Goal: Task Accomplishment & Management: Complete application form

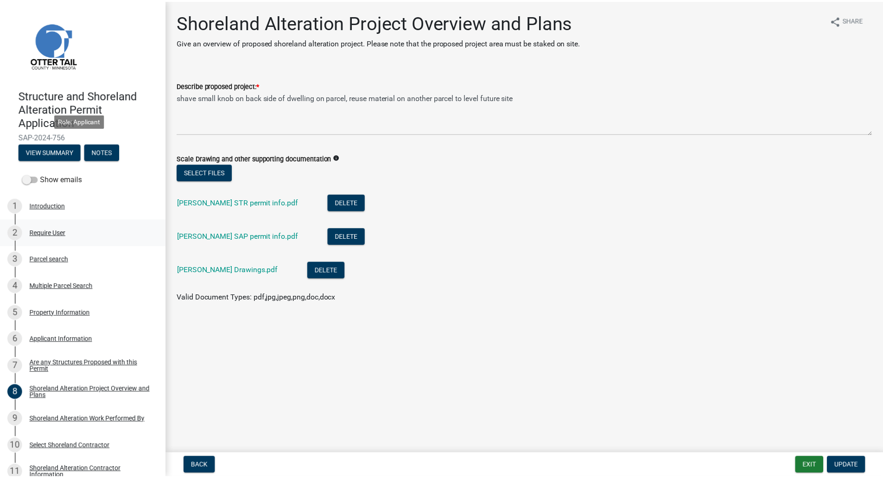
scroll to position [139, 0]
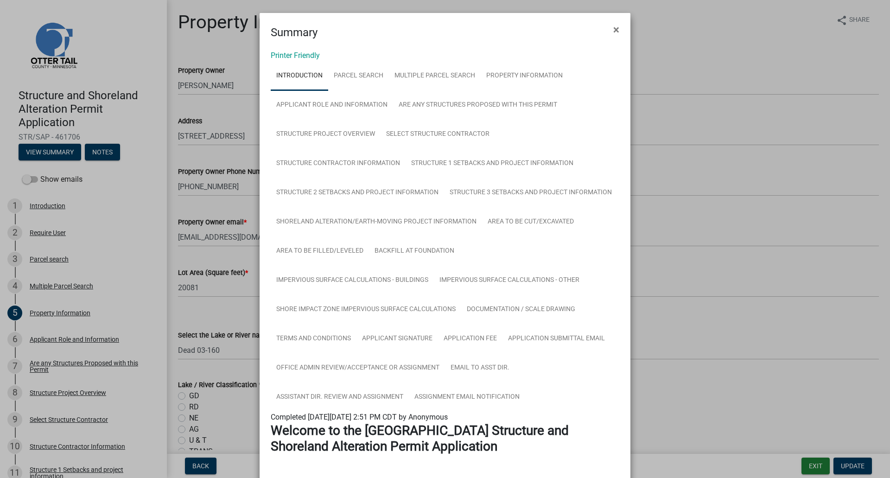
select select "ffe53edf-2050-45b9-b8fe-5e2f6495f3f5"
select select "9233bc03-43b7-4bc3-a622-0f4482adc204"
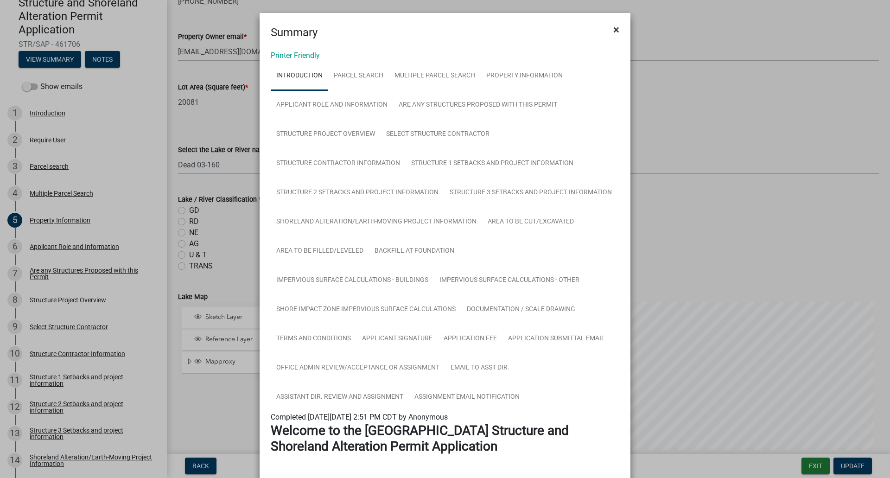
click at [617, 29] on button "×" at bounding box center [616, 30] width 21 height 26
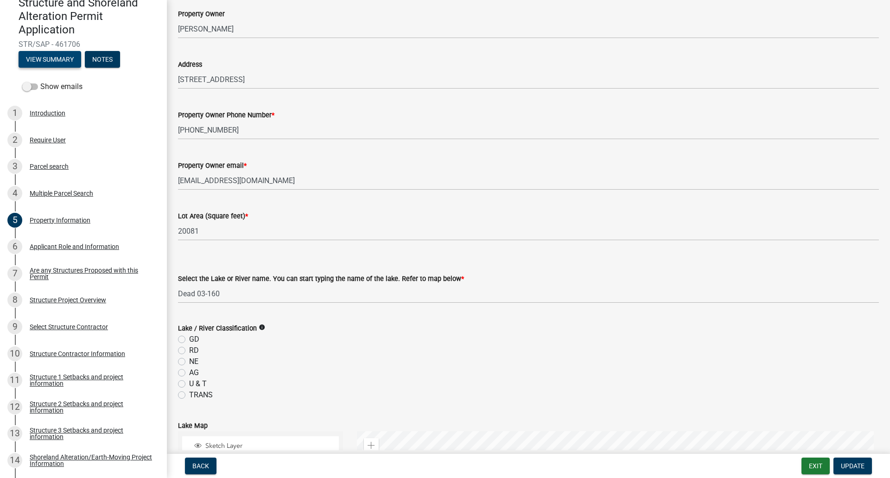
scroll to position [0, 0]
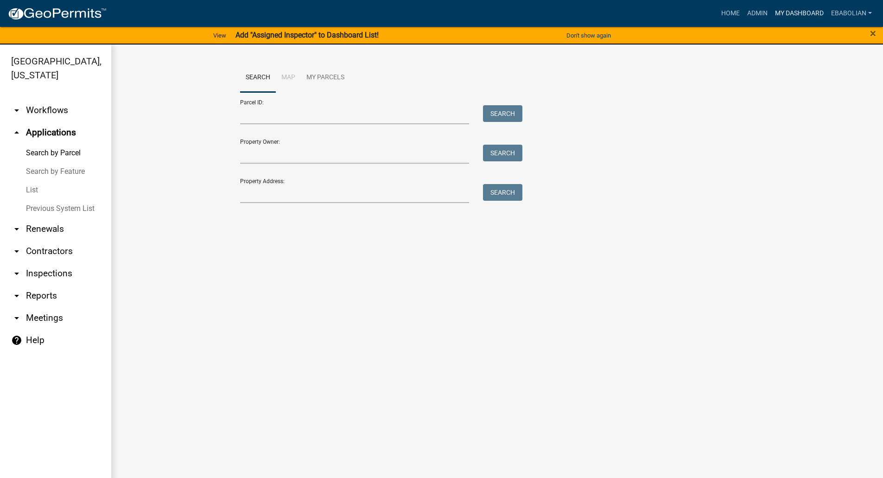
click at [796, 12] on link "My Dashboard" at bounding box center [799, 14] width 56 height 18
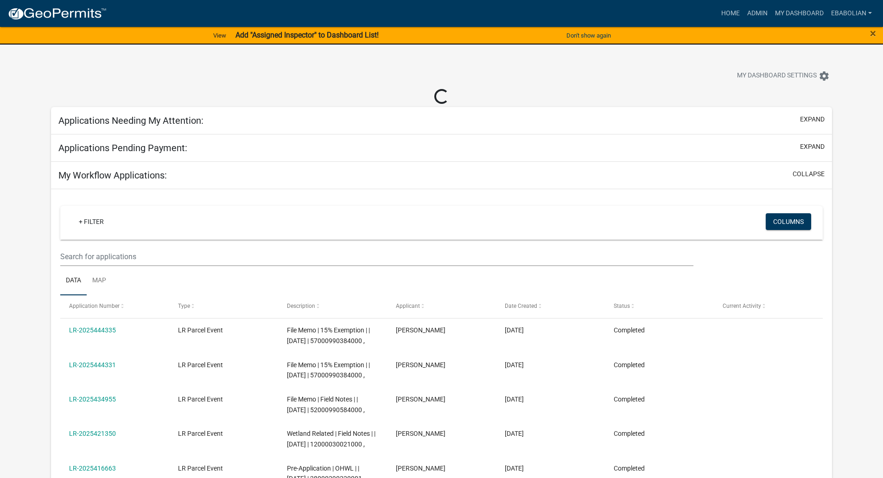
select select "3: 100"
click at [872, 34] on span "×" at bounding box center [873, 33] width 6 height 13
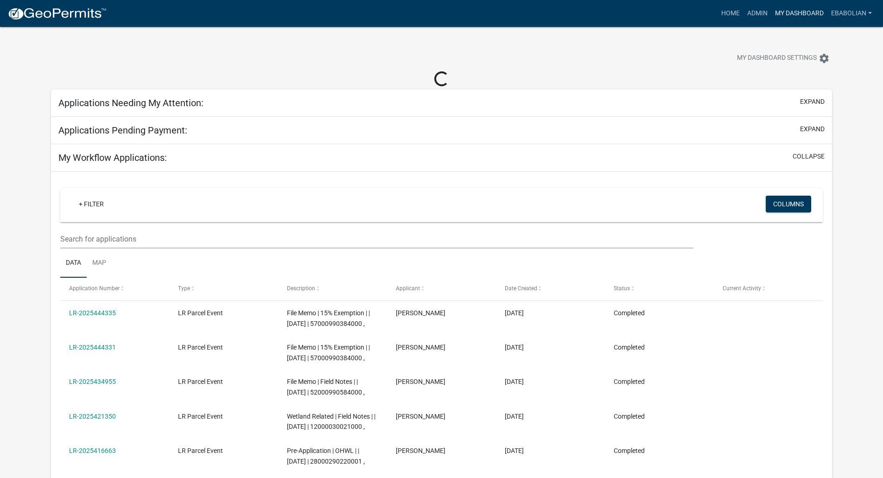
select select "3: 100"
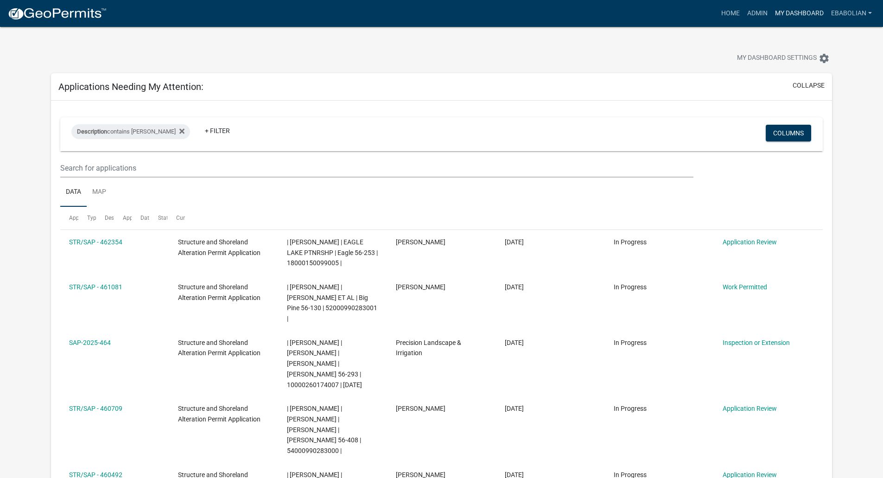
click at [807, 14] on link "My Dashboard" at bounding box center [799, 14] width 56 height 18
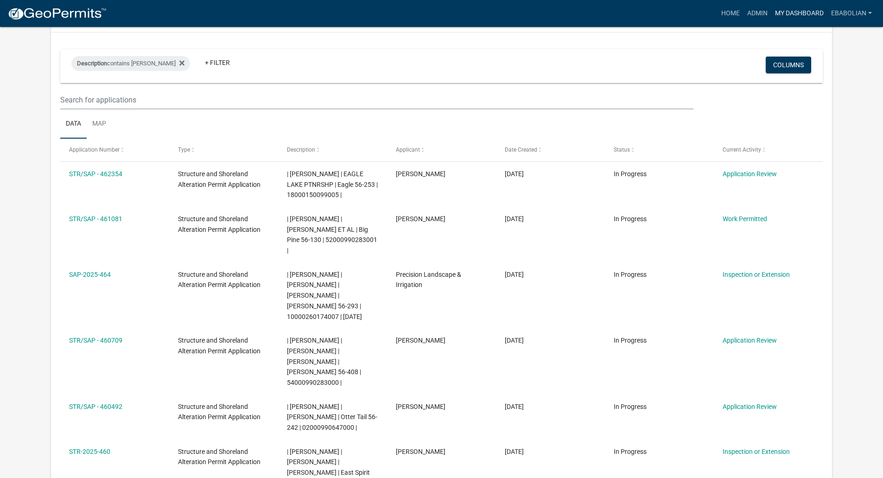
scroll to position [93, 0]
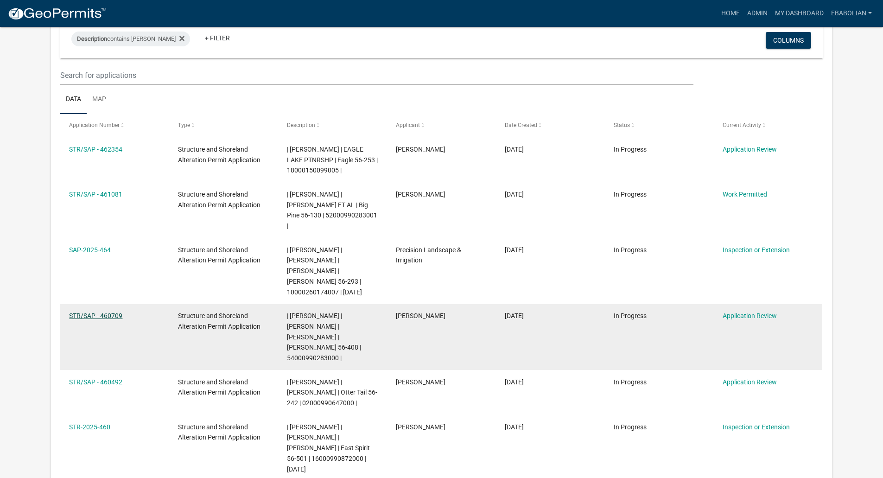
click at [114, 312] on link "STR/SAP - 460709" at bounding box center [95, 315] width 53 height 7
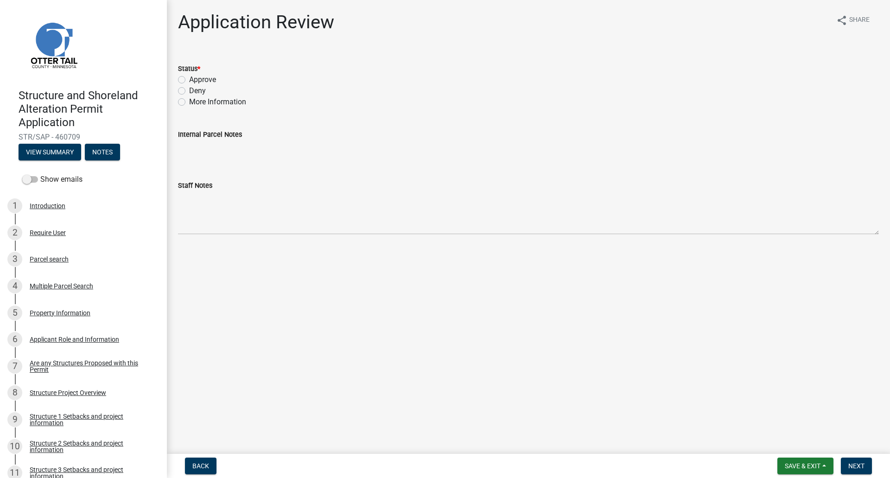
click at [189, 78] on label "Approve" at bounding box center [202, 79] width 27 height 11
click at [189, 78] on input "Approve" at bounding box center [192, 77] width 6 height 6
radio input "true"
click at [860, 468] on span "Next" at bounding box center [856, 465] width 16 height 7
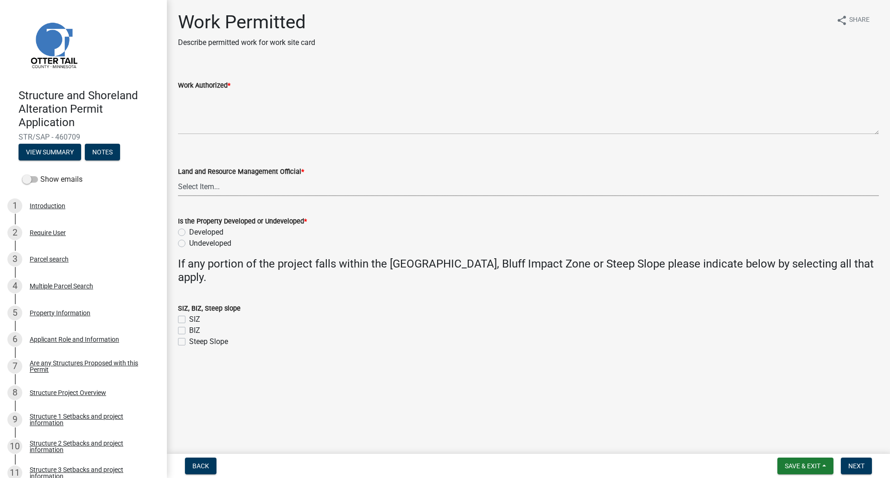
click at [204, 191] on select "Select Item... [PERSON_NAME] [PERSON_NAME] [PERSON_NAME] [PERSON_NAME] [PERSON_…" at bounding box center [528, 186] width 701 height 19
click at [178, 177] on select "Select Item... [PERSON_NAME] [PERSON_NAME] [PERSON_NAME] [PERSON_NAME] [PERSON_…" at bounding box center [528, 186] width 701 height 19
select select "f66be788-4dd6-459d-a9ec-6d83f4dfb709"
click at [189, 244] on label "Undeveloped" at bounding box center [210, 243] width 42 height 11
click at [189, 244] on input "Undeveloped" at bounding box center [192, 241] width 6 height 6
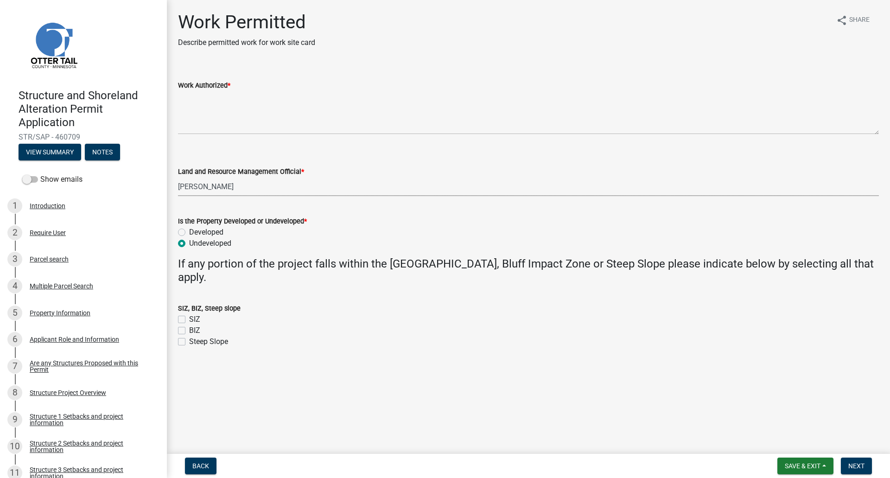
radio input "true"
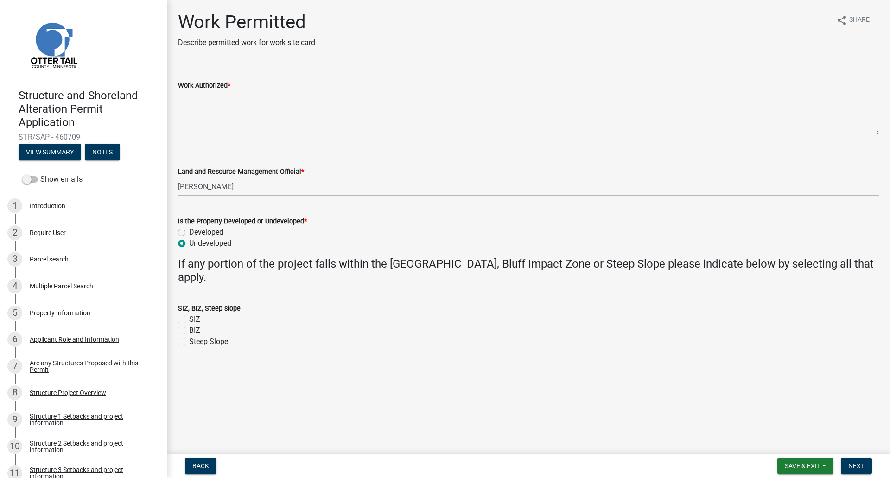
click at [193, 118] on textarea "Work Authorized *" at bounding box center [528, 113] width 701 height 44
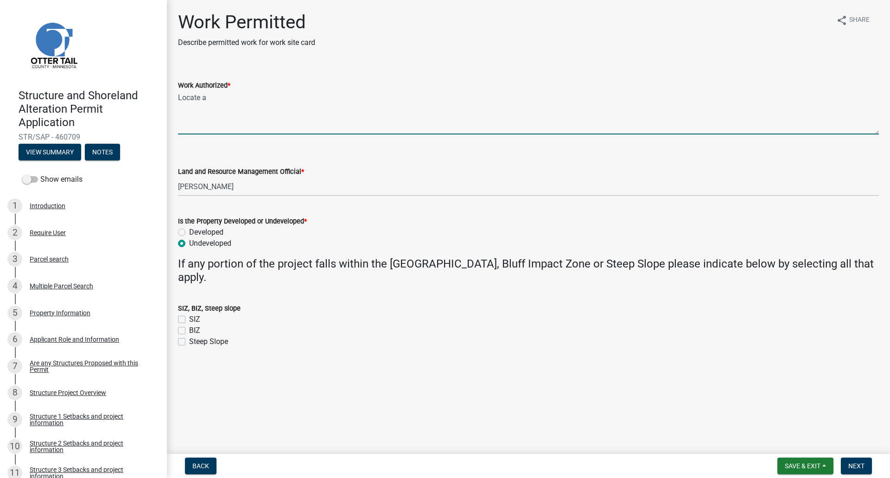
click at [224, 102] on textarea "Locate a" at bounding box center [528, 113] width 701 height 44
type textarea "L"
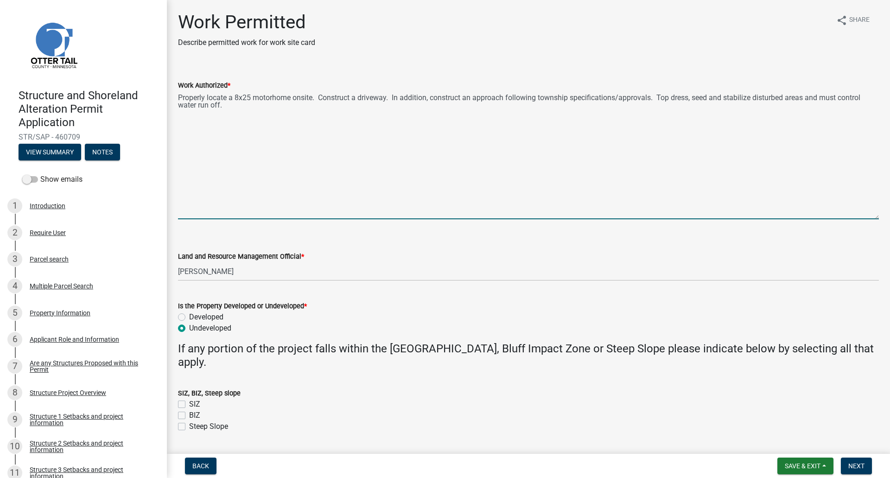
drag, startPoint x: 878, startPoint y: 134, endPoint x: 885, endPoint y: 232, distance: 98.1
click at [885, 232] on main "Work Permitted Describe permitted work for work site card share Share Work Auth…" at bounding box center [528, 225] width 723 height 450
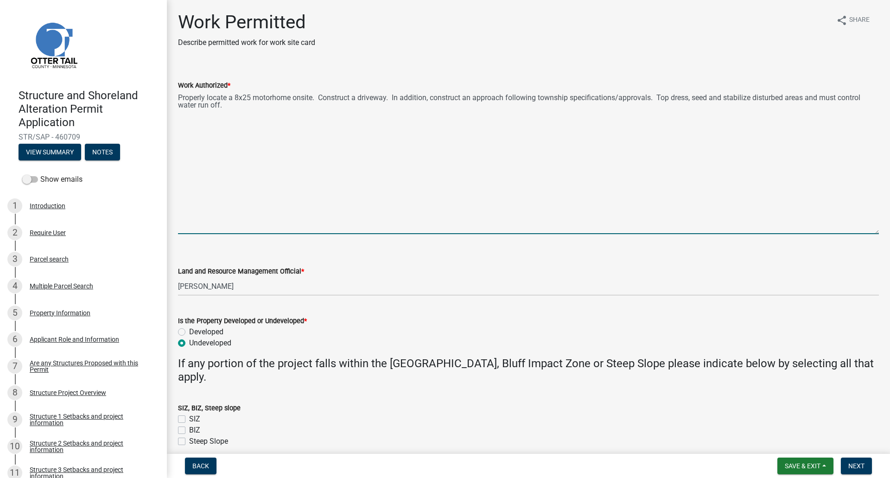
click at [359, 97] on textarea "Properly locate a 8x25 motorhome onsite. Construct a driveway. In addition, con…" at bounding box center [528, 162] width 701 height 143
click at [260, 112] on textarea "Properly locate a 8x25 motorhome onsite. Construct a 15x55 driveway. In additio…" at bounding box center [528, 162] width 701 height 143
click at [260, 109] on textarea "Properly locate a 8x25 motorhome onsite. Construct a 15x55 driveway. In additio…" at bounding box center [528, 162] width 701 height 143
click at [253, 108] on textarea "Properly locate a 8x25 motorhome onsite. Construct a 15x55 driveway. In additio…" at bounding box center [528, 162] width 701 height 143
click at [263, 103] on textarea "Properly locate a 8x25 motorhome onsite. Construct a 15x55 driveway. In additio…" at bounding box center [528, 162] width 701 height 143
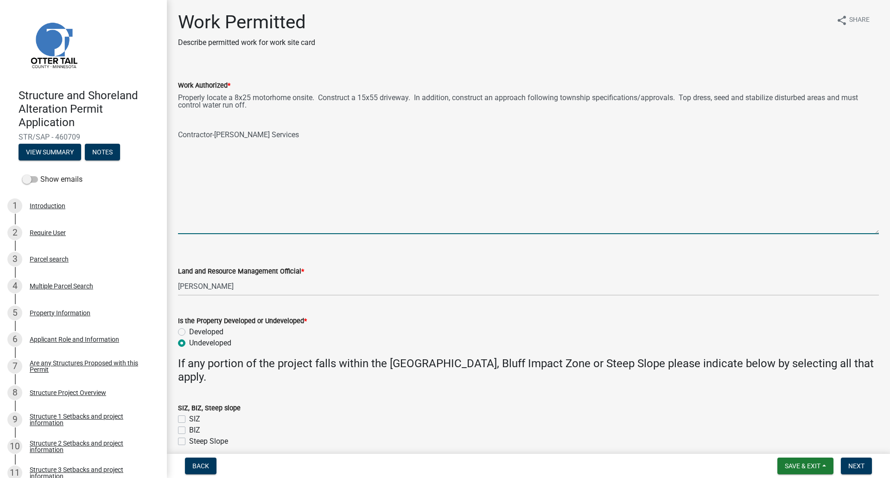
drag, startPoint x: 249, startPoint y: 108, endPoint x: 280, endPoint y: 131, distance: 38.5
click at [249, 108] on textarea "Properly locate a 8x25 motorhome onsite. Construct a 15x55 driveway. In additio…" at bounding box center [528, 162] width 701 height 143
click at [228, 122] on textarea "Properly locate a 8x25 motorhome onsite. Construct a 15x55 driveway. In additio…" at bounding box center [528, 162] width 701 height 143
paste textarea "30 feet wide that meets the road on [PERSON_NAME][GEOGRAPHIC_DATA][PERSON_NAME]…"
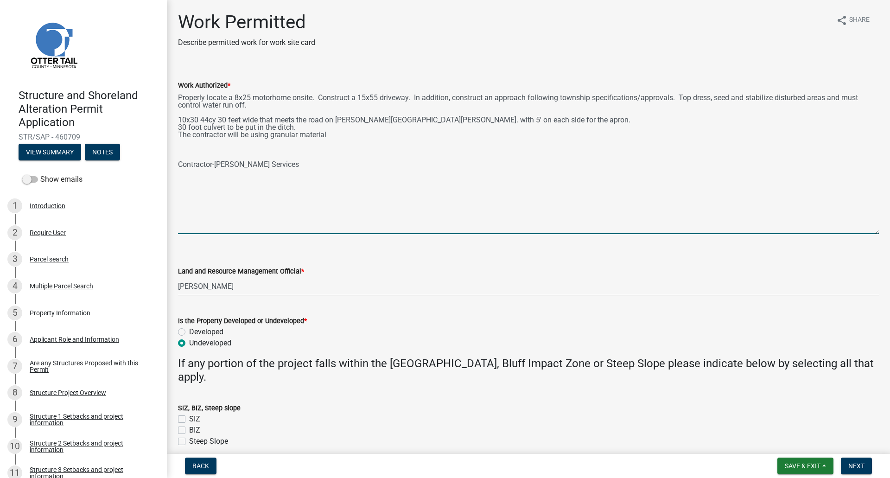
click at [178, 126] on div "Work Authorized * Properly locate a 8x25 motorhome onsite. Construct a 15x55 dr…" at bounding box center [528, 150] width 715 height 167
click at [179, 126] on textarea "Properly locate a 8x25 motorhome onsite. Construct a 15x55 driveway. In additio…" at bounding box center [528, 162] width 701 height 143
click at [180, 127] on textarea "Properly locate a 8x25 motorhome onsite. Construct a 15x55 driveway. In additio…" at bounding box center [528, 162] width 701 height 143
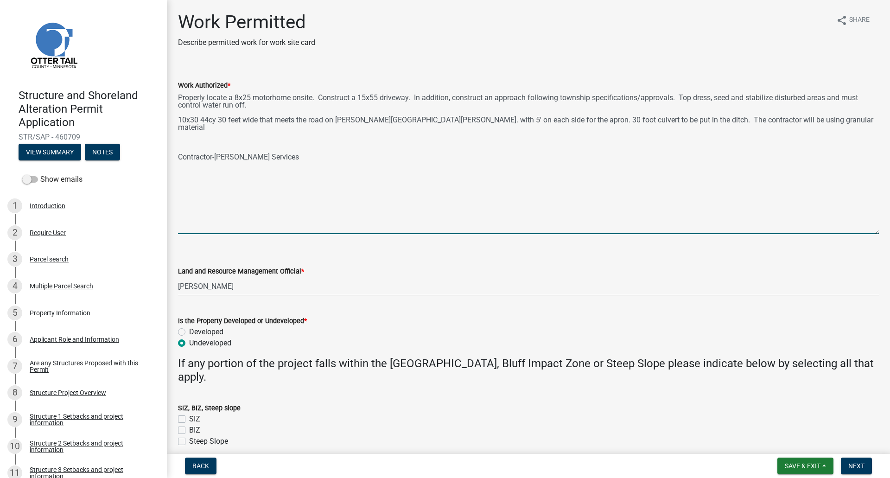
click at [502, 117] on textarea "Properly locate a 8x25 motorhome onsite. Construct a 15x55 driveway. In additio…" at bounding box center [528, 162] width 701 height 143
click at [389, 123] on textarea "Properly locate a 8x25 motorhome onsite. Construct a 15x55 driveway. In additio…" at bounding box center [528, 162] width 701 height 143
click at [500, 121] on textarea "Properly locate a 8x25 motorhome onsite. Construct a 15x55 driveway. In additio…" at bounding box center [528, 162] width 701 height 143
click at [792, 121] on textarea "Properly locate a 8x25 motorhome onsite. Construct a 15x55 driveway. In additio…" at bounding box center [528, 162] width 701 height 143
click at [234, 128] on textarea "Properly locate a 8x25 motorhome onsite. Construct a 15x55 driveway. In additio…" at bounding box center [528, 162] width 701 height 143
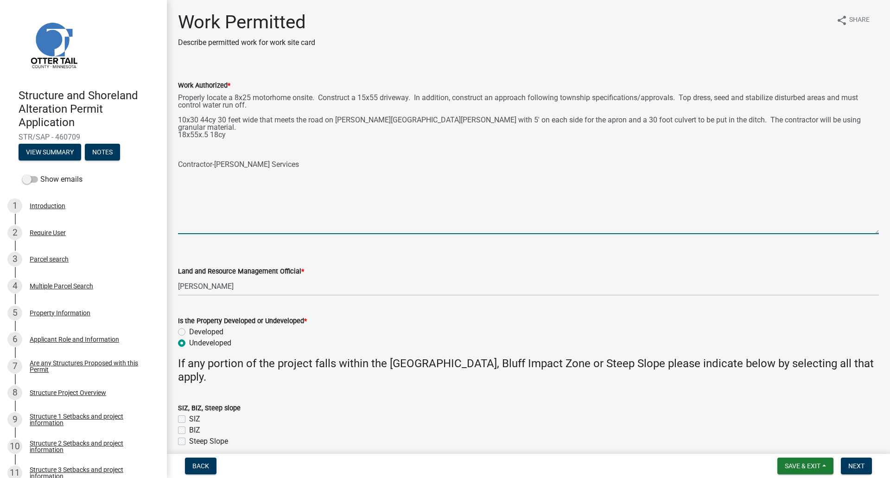
paste textarea "From the apron on both sides on the road (total of 40 feet), it will gradually …"
click at [201, 149] on textarea "Properly locate a 8x25 motorhome onsite. Construct a 15x55 driveway. In additio…" at bounding box center [528, 162] width 701 height 143
type textarea "Properly locate a 8x25 motorhome onsite. Construct a 15x55 driveway. In additio…"
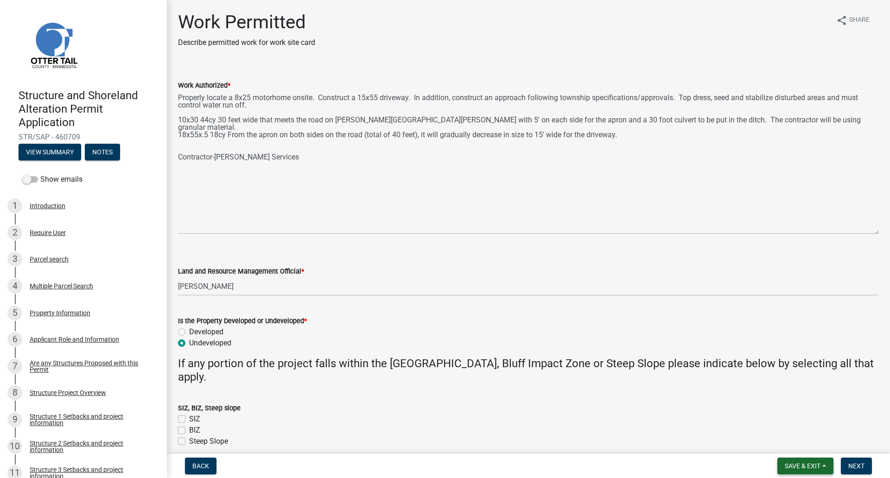
click at [792, 462] on span "Save & Exit" at bounding box center [803, 465] width 36 height 7
click at [781, 420] on button "Save" at bounding box center [796, 419] width 74 height 22
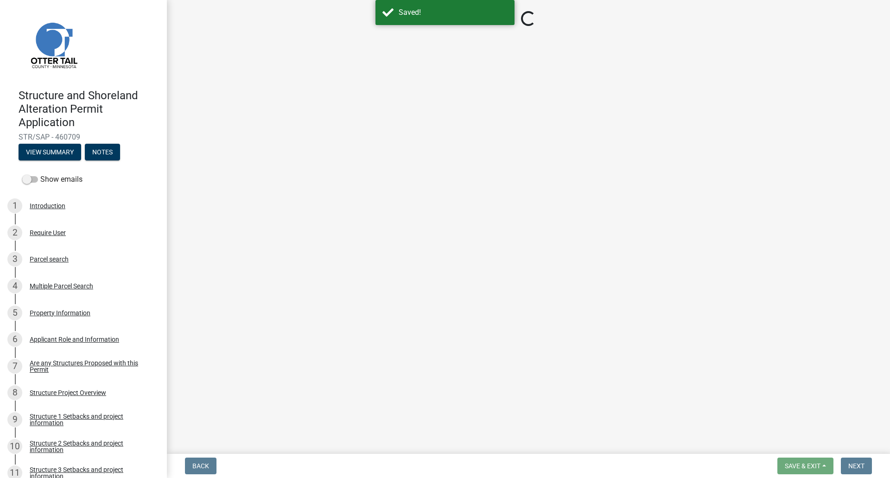
select select "f66be788-4dd6-459d-a9ec-6d83f4dfb709"
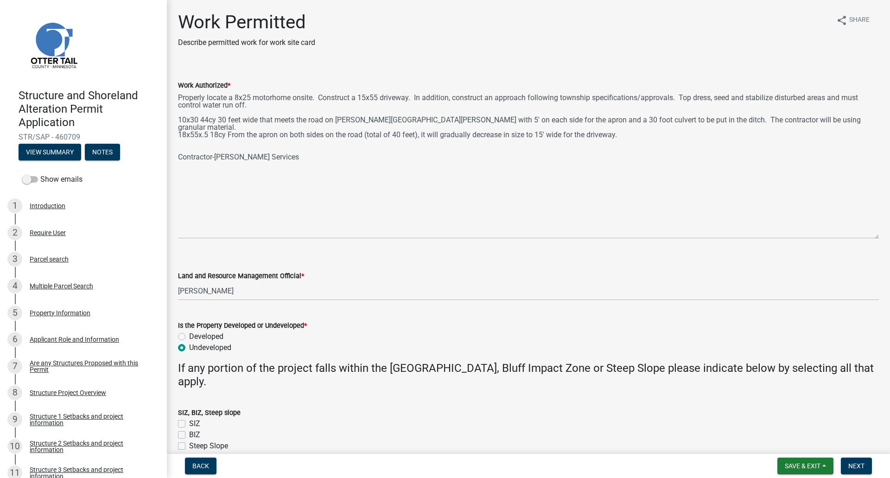
drag, startPoint x: 877, startPoint y: 131, endPoint x: 880, endPoint y: 235, distance: 104.8
click at [880, 235] on div "Work Permitted Describe permitted work for work site card share Share Work Auth…" at bounding box center [528, 239] width 723 height 457
click at [861, 465] on span "Next" at bounding box center [856, 465] width 16 height 7
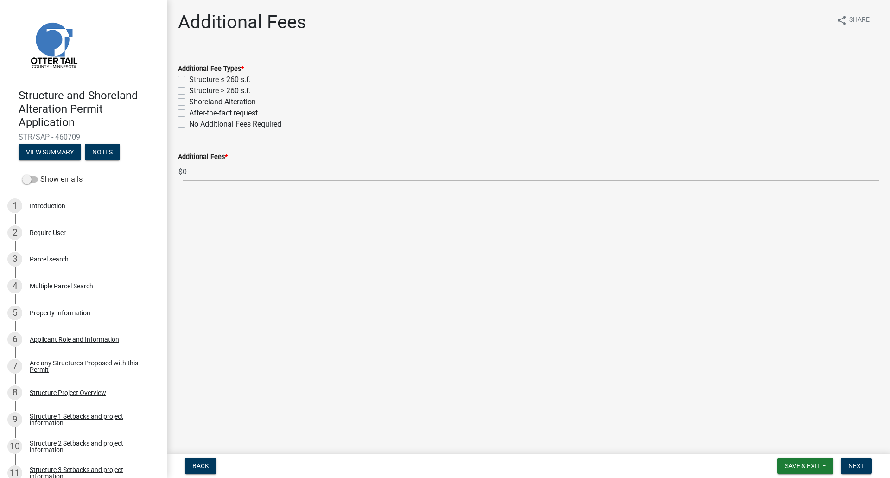
click at [189, 125] on label "No Additional Fees Required" at bounding box center [235, 124] width 92 height 11
click at [189, 125] on input "No Additional Fees Required" at bounding box center [192, 122] width 6 height 6
checkbox input "true"
checkbox input "false"
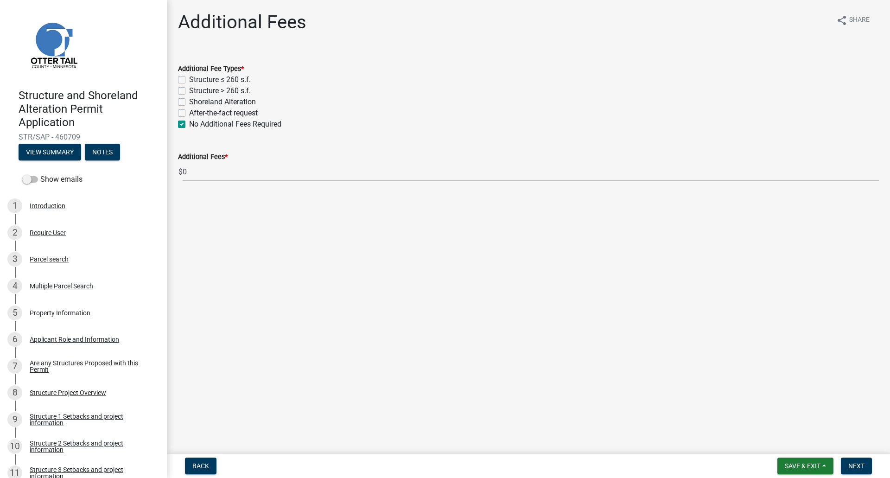
checkbox input "false"
click at [189, 124] on label "No Additional Fees Required" at bounding box center [235, 124] width 92 height 11
click at [189, 124] on input "No Additional Fees Required" at bounding box center [192, 122] width 6 height 6
checkbox input "false"
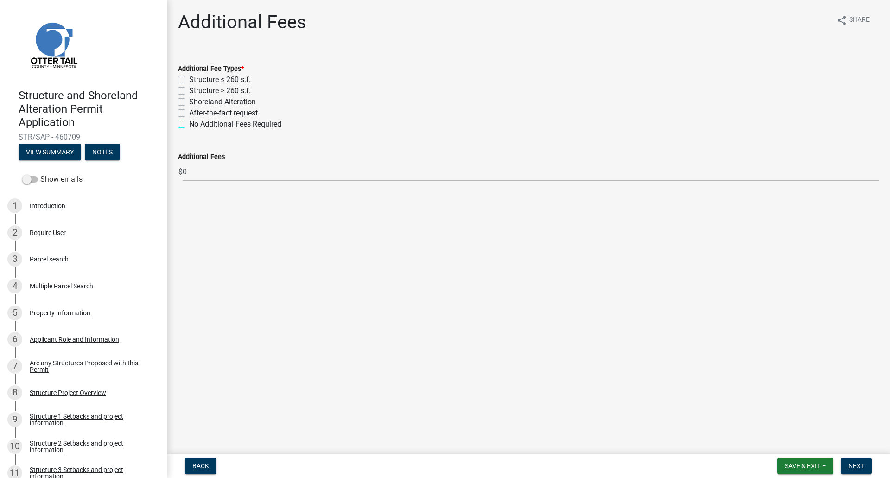
checkbox input "false"
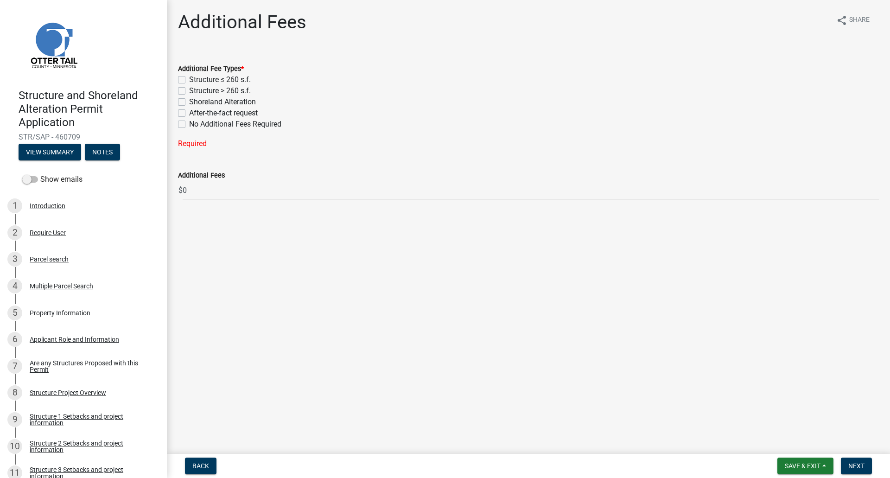
click at [189, 77] on label "Structure ≤ 260 s.f." at bounding box center [220, 79] width 62 height 11
click at [189, 77] on input "Structure ≤ 260 s.f." at bounding box center [192, 77] width 6 height 6
checkbox input "true"
checkbox input "false"
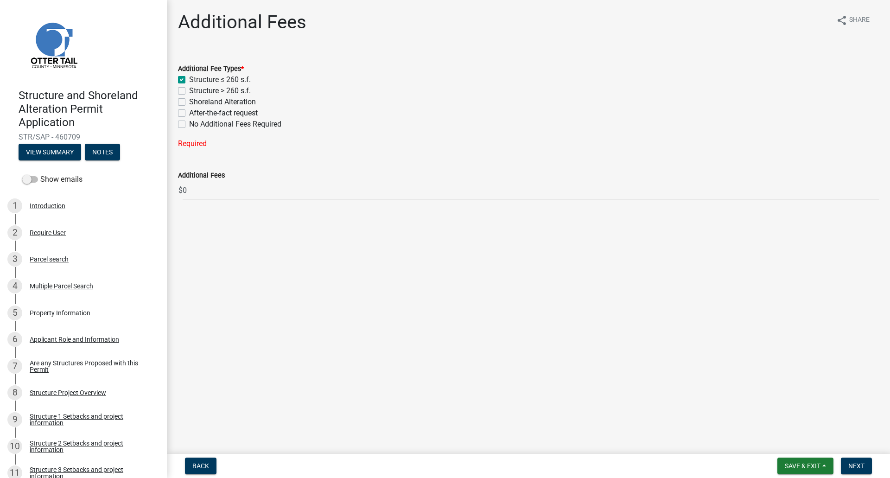
checkbox input "false"
click at [189, 79] on label "Structure ≤ 260 s.f." at bounding box center [220, 79] width 62 height 11
click at [189, 79] on input "Structure ≤ 260 s.f." at bounding box center [192, 77] width 6 height 6
checkbox input "false"
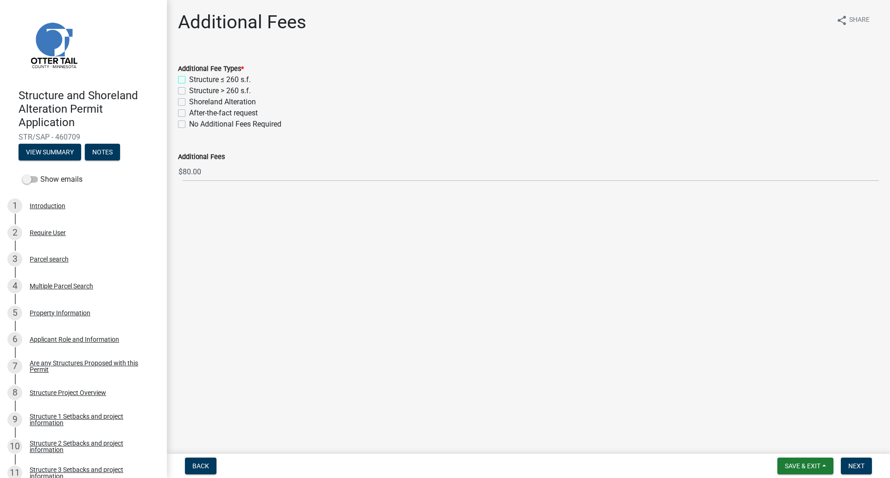
checkbox input "false"
click at [189, 125] on label "No Additional Fees Required" at bounding box center [235, 124] width 92 height 11
click at [189, 125] on input "No Additional Fees Required" at bounding box center [192, 122] width 6 height 6
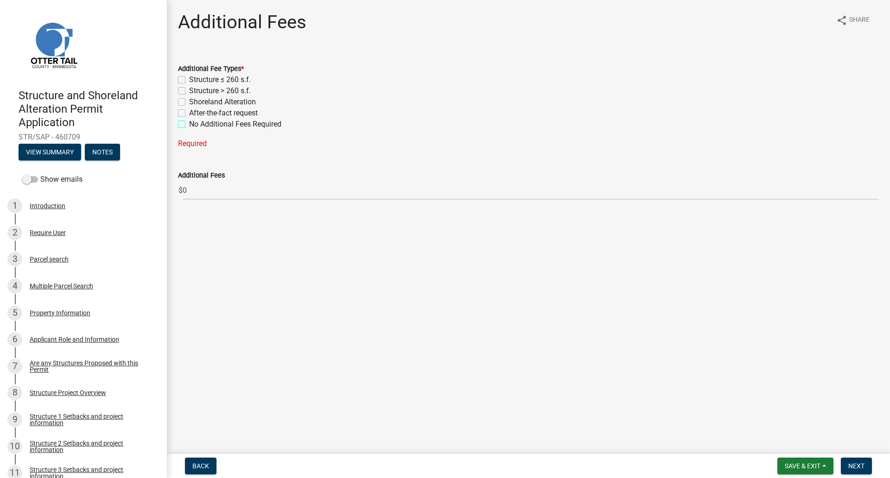
checkbox input "true"
checkbox input "false"
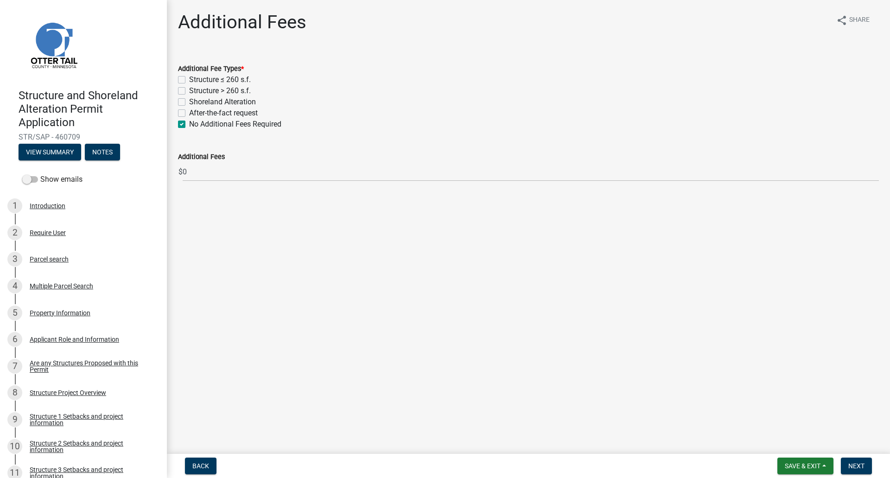
click at [189, 124] on label "No Additional Fees Required" at bounding box center [235, 124] width 92 height 11
click at [189, 124] on input "No Additional Fees Required" at bounding box center [192, 122] width 6 height 6
checkbox input "false"
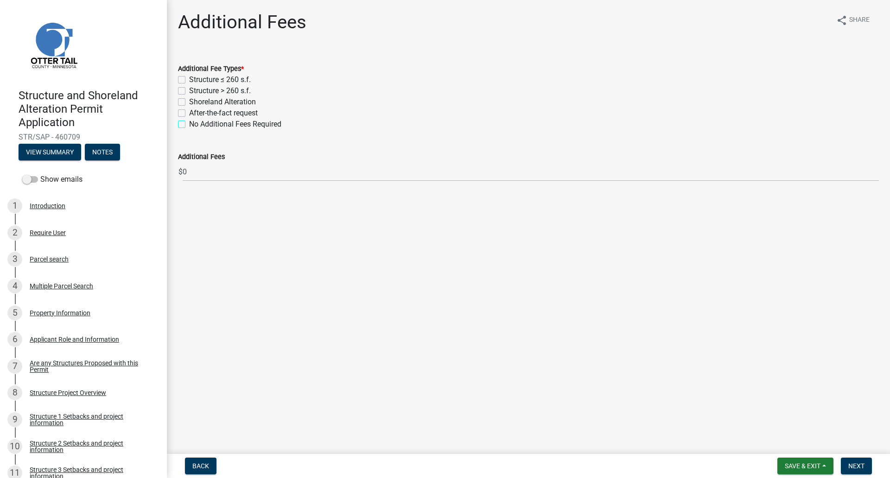
checkbox input "false"
click at [189, 79] on label "Structure ≤ 260 s.f." at bounding box center [220, 79] width 62 height 11
click at [189, 79] on input "Structure ≤ 260 s.f." at bounding box center [192, 77] width 6 height 6
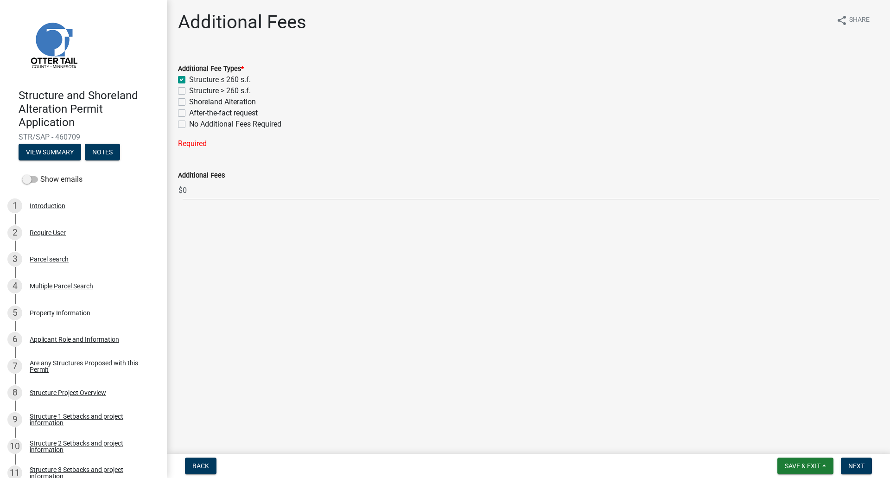
checkbox input "true"
checkbox input "false"
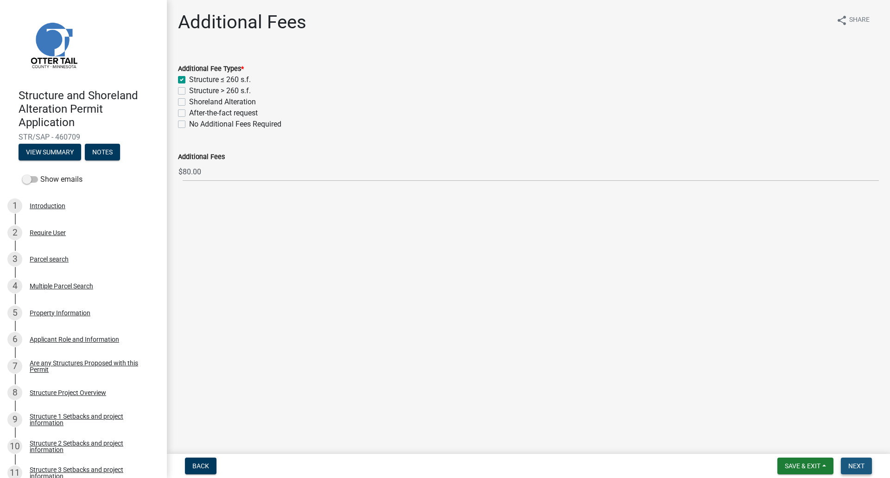
click at [849, 464] on span "Next" at bounding box center [856, 465] width 16 height 7
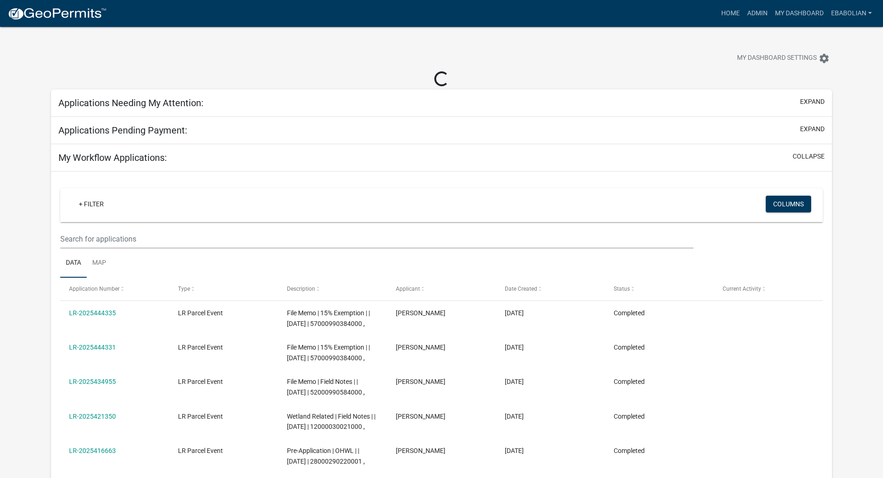
select select "3: 100"
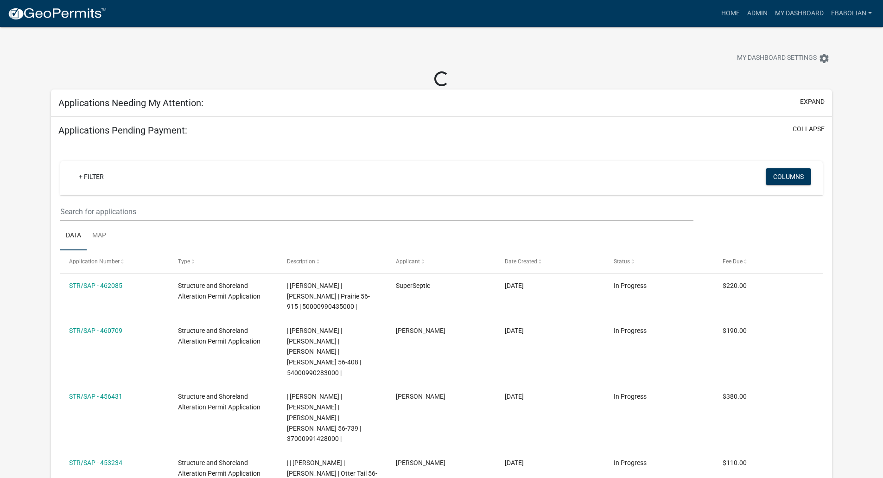
select select "3: 100"
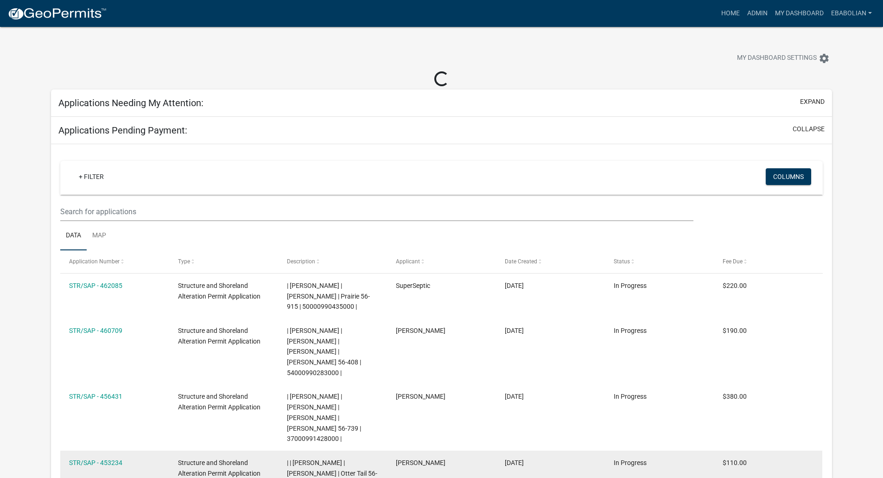
select select "3: 100"
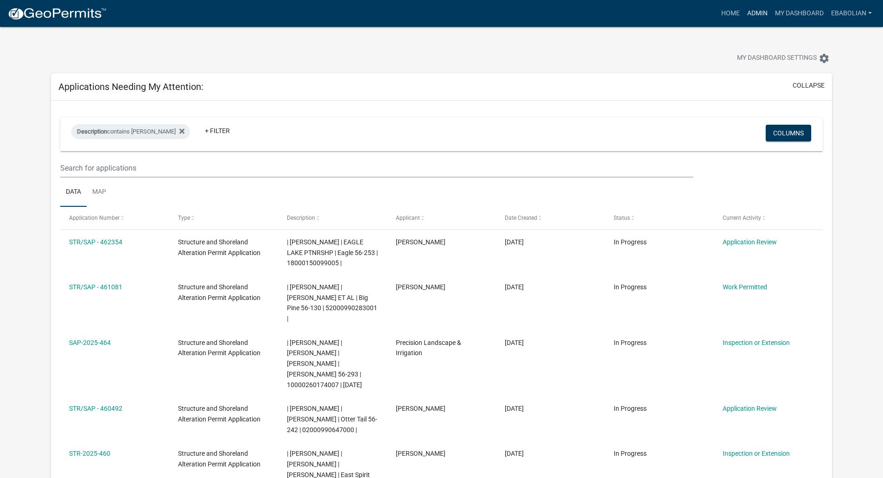
click at [761, 10] on link "Admin" at bounding box center [758, 14] width 28 height 18
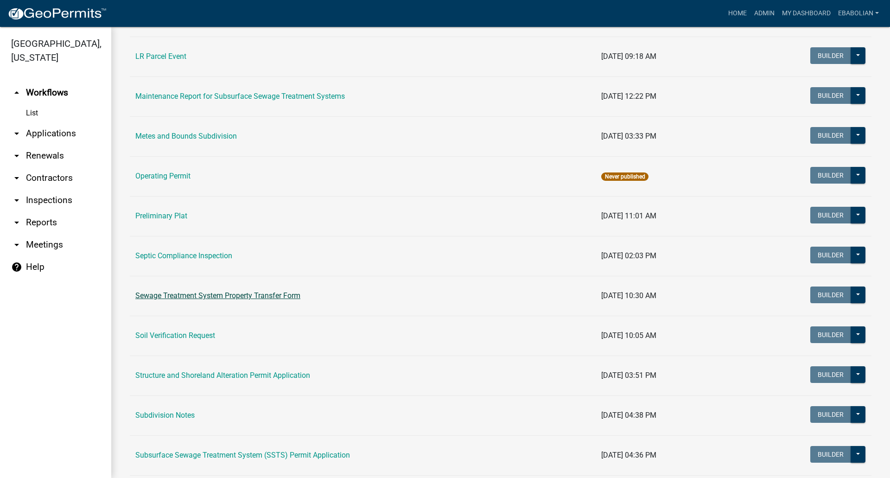
scroll to position [324, 0]
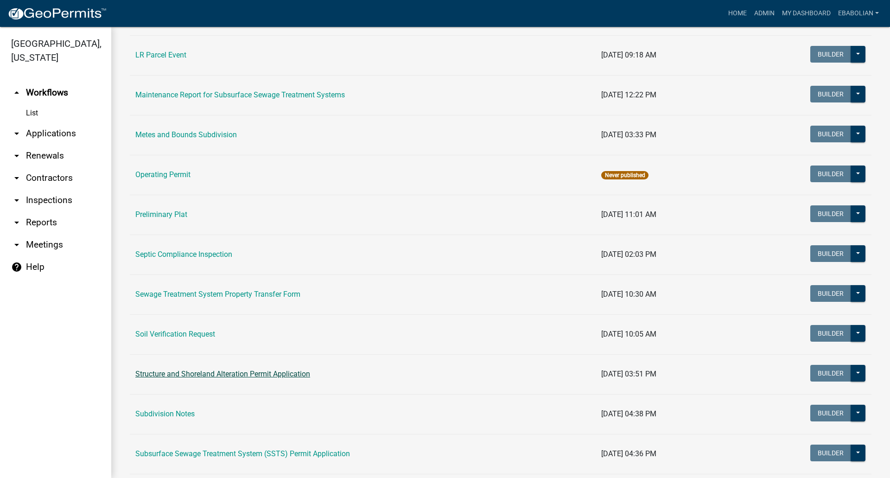
click at [195, 374] on link "Structure and Shoreland Alteration Permit Application" at bounding box center [222, 373] width 175 height 9
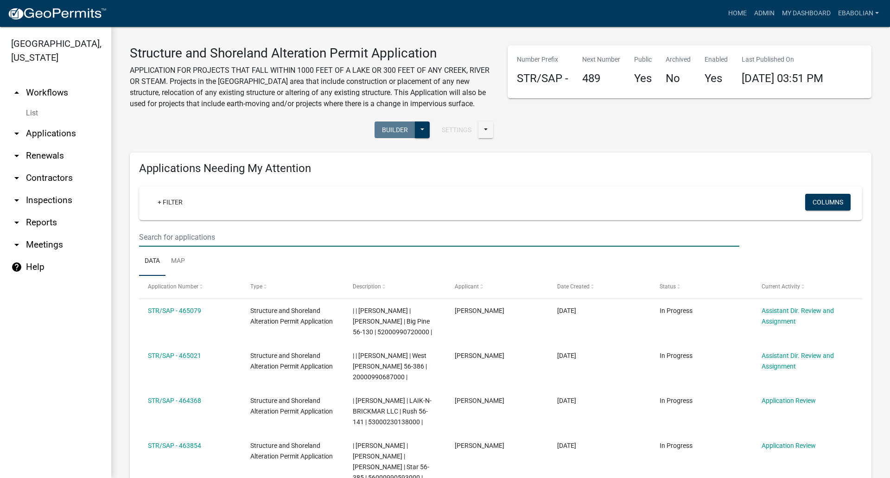
click at [181, 233] on input "text" at bounding box center [439, 237] width 600 height 19
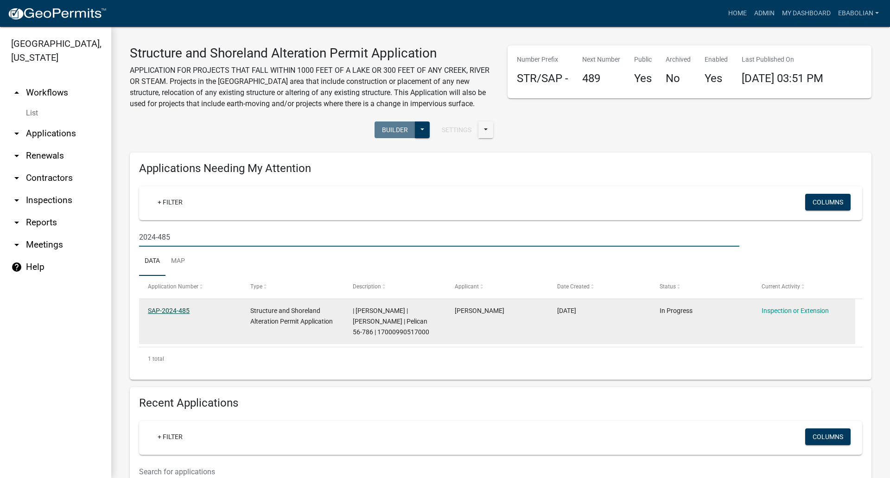
type input "2024-485"
click at [179, 309] on link "SAP-2024-485" at bounding box center [169, 310] width 42 height 7
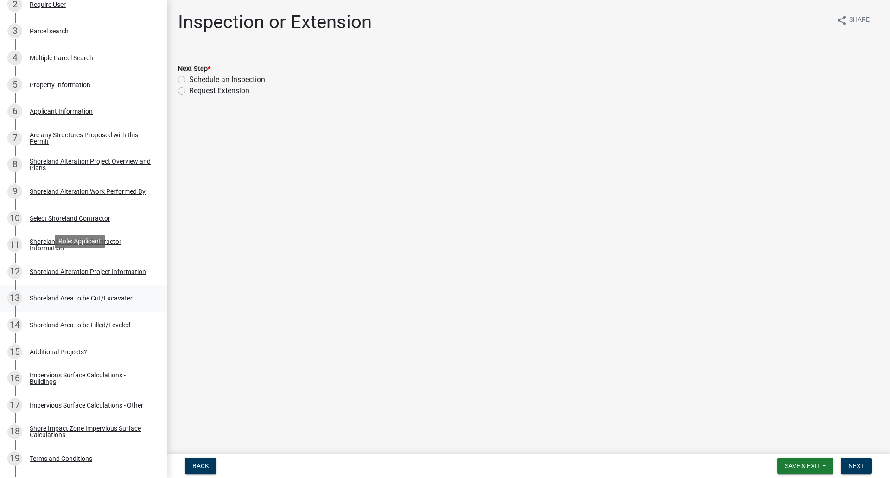
scroll to position [232, 0]
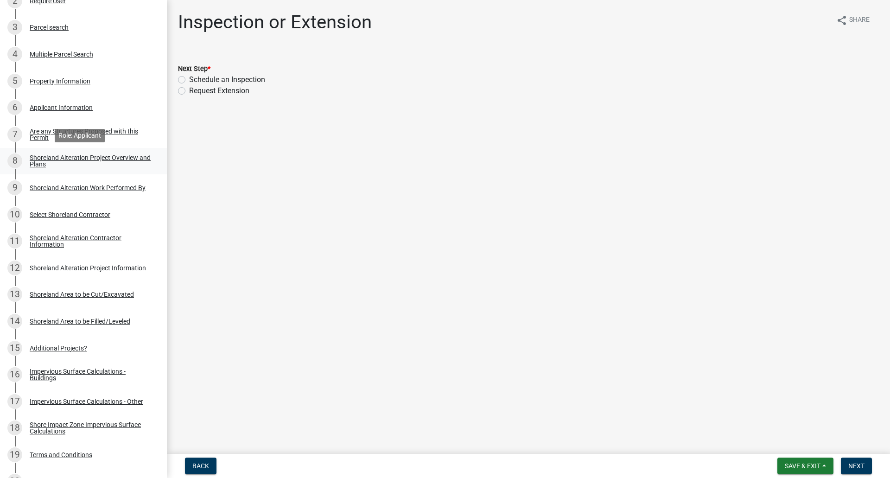
click at [41, 158] on div "Shoreland Alteration Project Overview and Plans" at bounding box center [91, 160] width 122 height 13
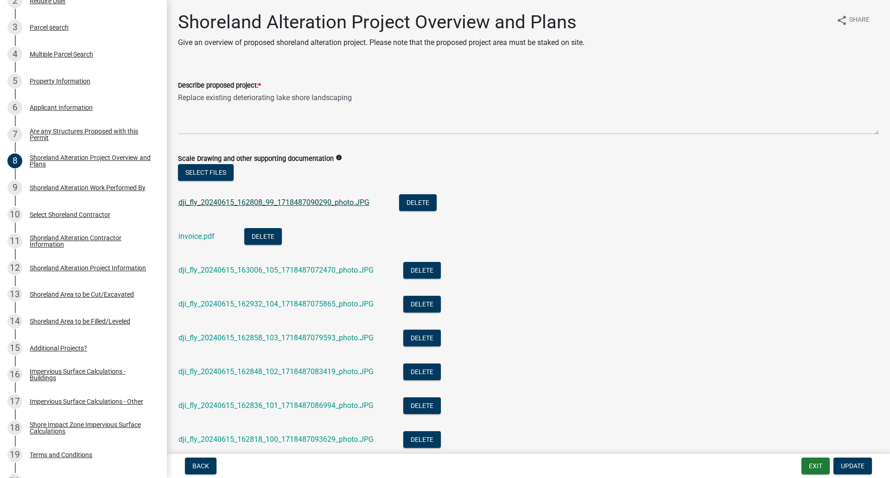
click at [200, 203] on link "dji_fly_20240615_162808_99_1718487090290_photo.JPG" at bounding box center [273, 202] width 191 height 9
click at [210, 271] on link "dji_fly_20240615_163006_105_1718487072470_photo.JPG" at bounding box center [275, 270] width 195 height 9
click at [268, 304] on link "dji_fly_20240615_162932_104_1718487075865_photo.JPG" at bounding box center [275, 303] width 195 height 9
click at [225, 339] on link "dji_fly_20240615_162858_103_1718487079593_photo.JPG" at bounding box center [275, 337] width 195 height 9
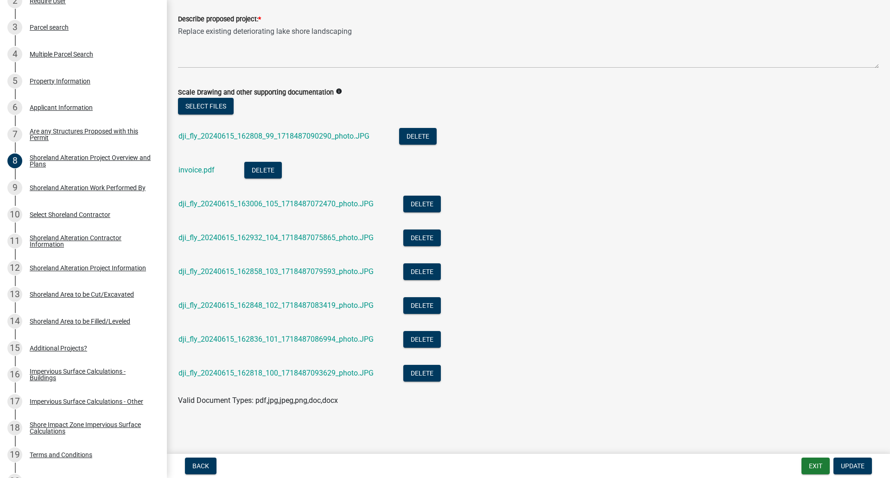
scroll to position [67, 0]
click at [225, 305] on link "dji_fly_20240615_162848_102_1718487083419_photo.JPG" at bounding box center [275, 304] width 195 height 9
click at [216, 337] on link "dji_fly_20240615_162836_101_1718487086994_photo.JPG" at bounding box center [275, 338] width 195 height 9
click at [216, 372] on link "dji_fly_20240615_162818_100_1718487093629_photo.JPG" at bounding box center [275, 372] width 195 height 9
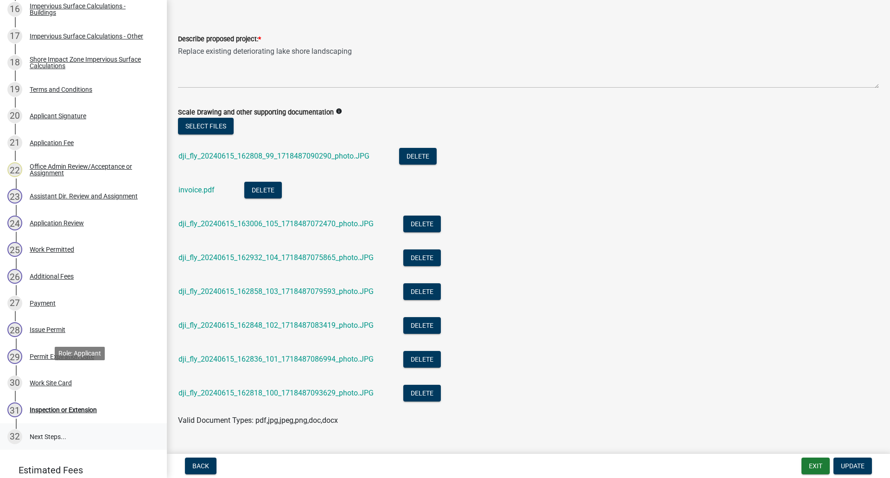
scroll to position [603, 0]
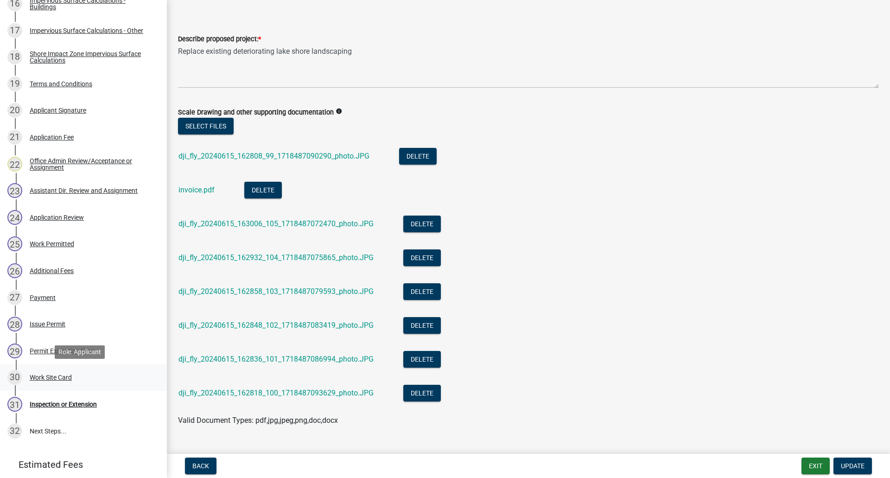
click at [61, 376] on div "Work Site Card" at bounding box center [51, 377] width 42 height 6
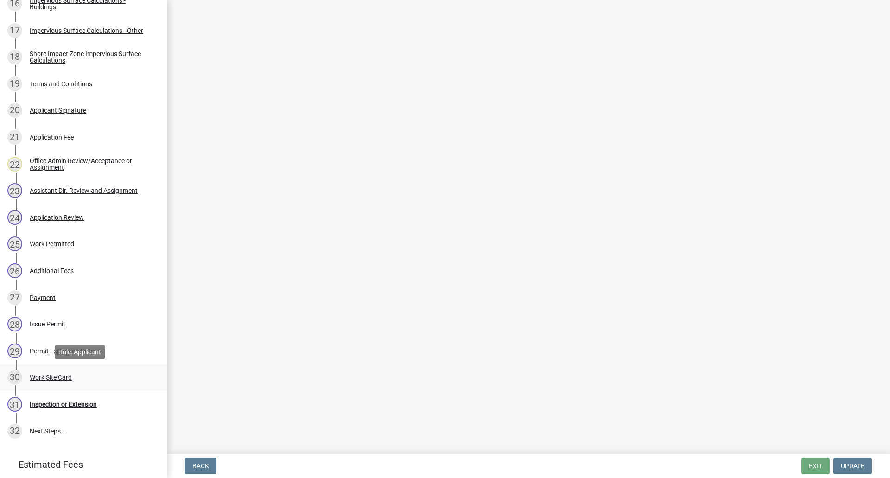
scroll to position [0, 0]
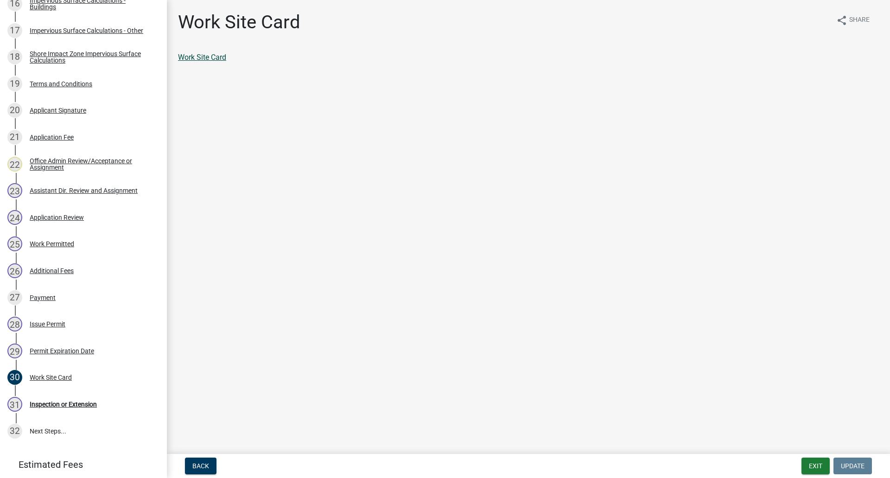
click at [199, 56] on link "Work Site Card" at bounding box center [202, 57] width 48 height 9
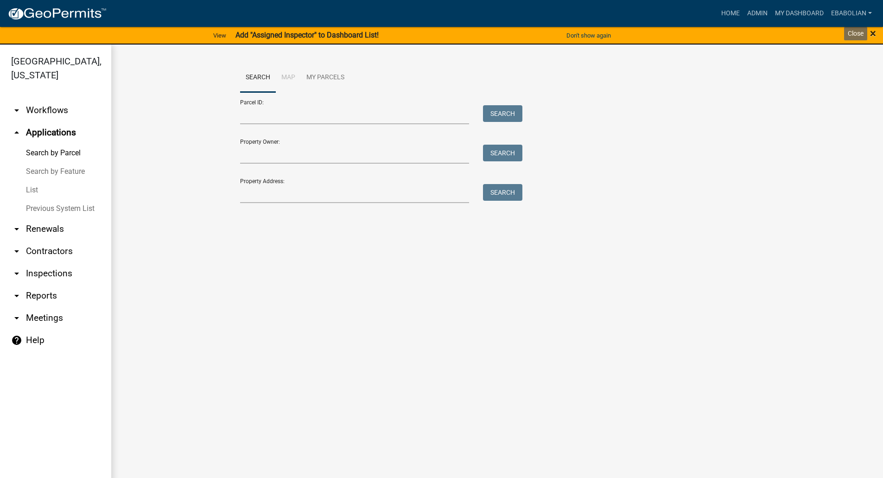
click at [874, 33] on span "×" at bounding box center [873, 33] width 6 height 13
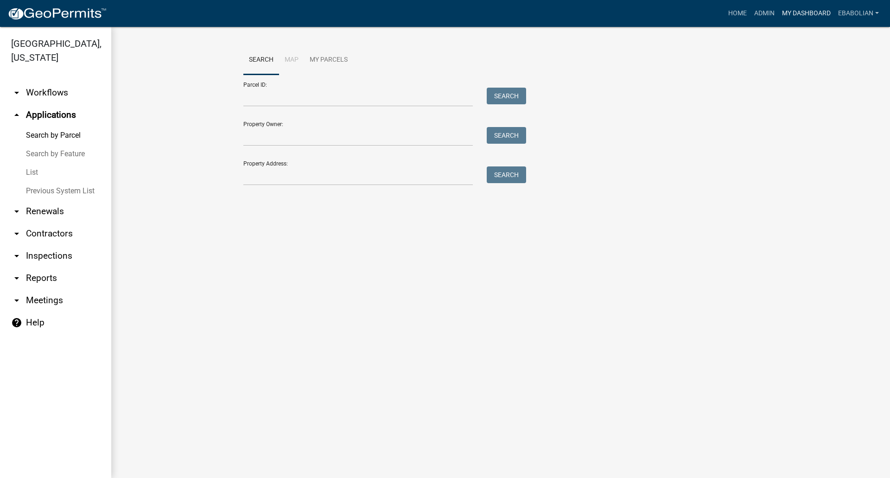
click at [795, 14] on link "My Dashboard" at bounding box center [806, 14] width 56 height 18
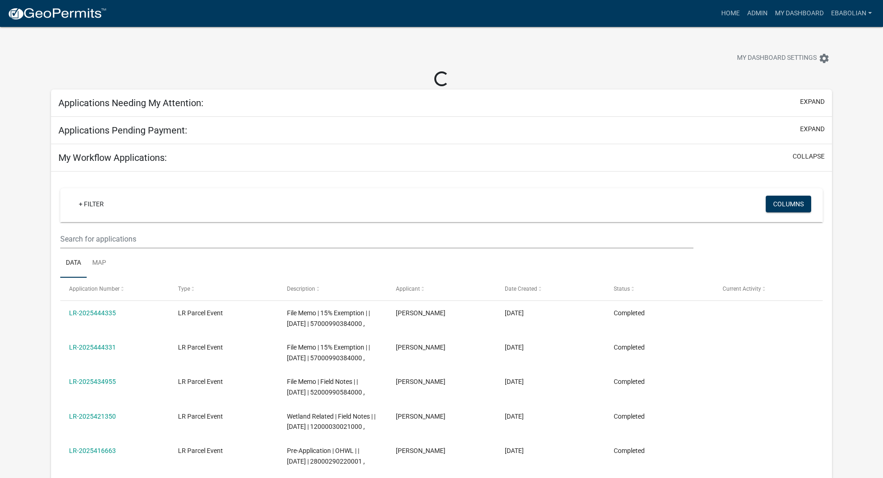
select select "3: 100"
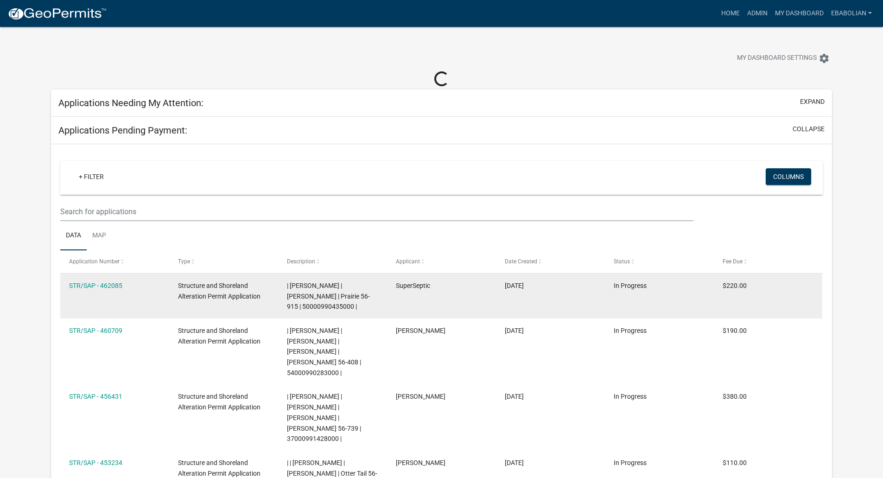
select select "3: 100"
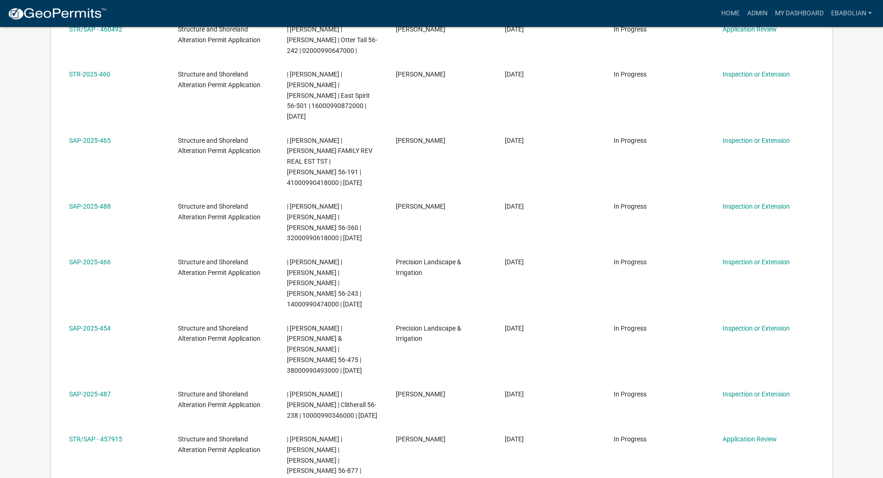
scroll to position [510, 0]
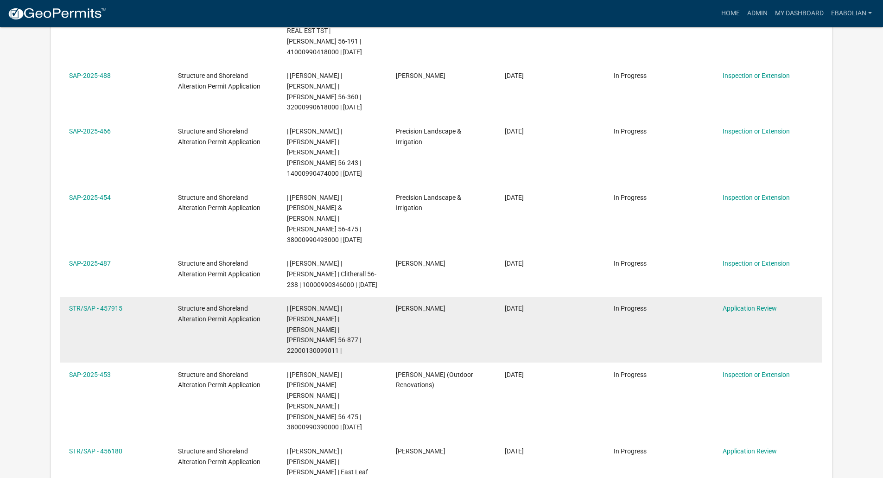
click at [137, 297] on datatable-body-cell "STR/SAP - 457915" at bounding box center [114, 330] width 109 height 66
click at [115, 305] on link "STR/SAP - 457915" at bounding box center [95, 308] width 53 height 7
